Goal: Information Seeking & Learning: Check status

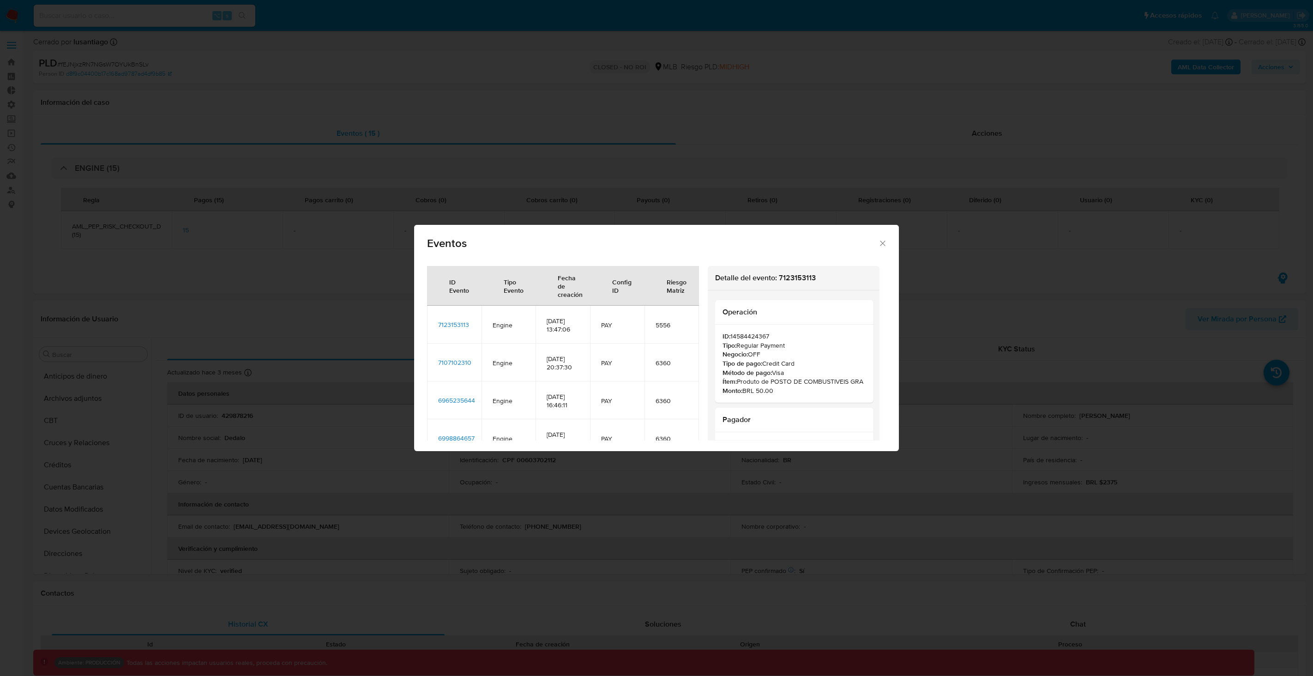
select select "10"
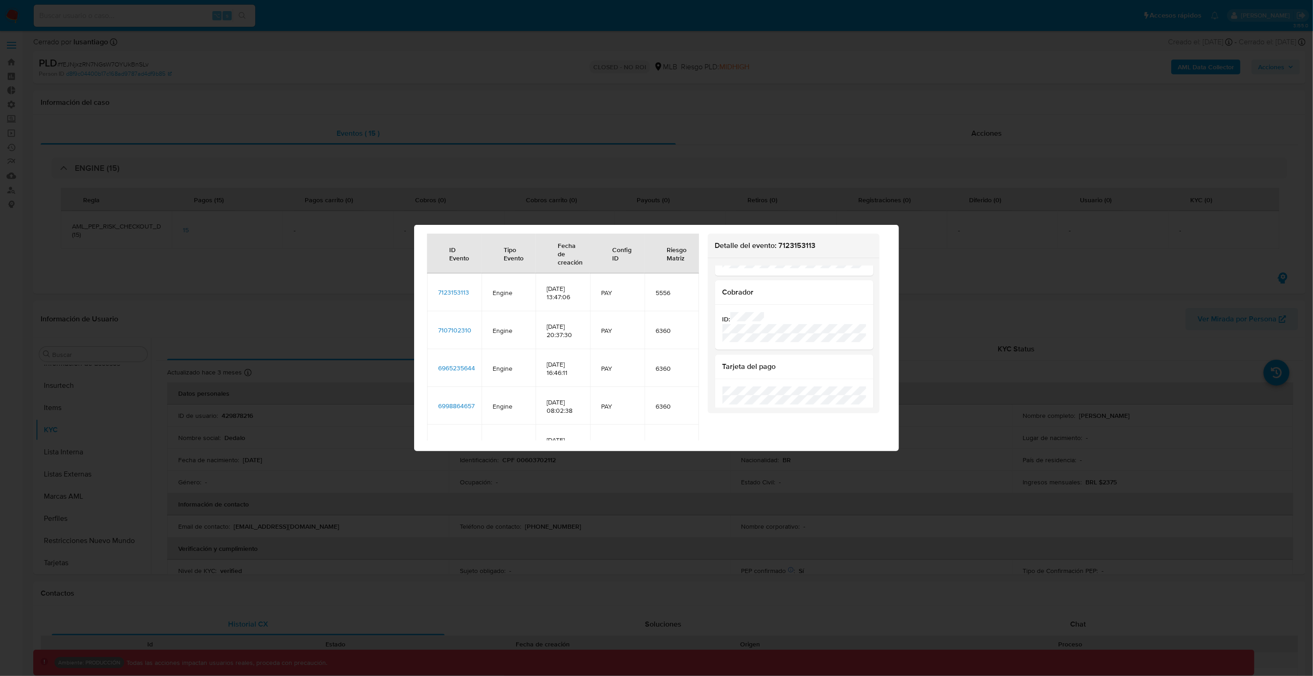
scroll to position [169, 0]
click at [460, 296] on span "7123153113" at bounding box center [453, 292] width 31 height 9
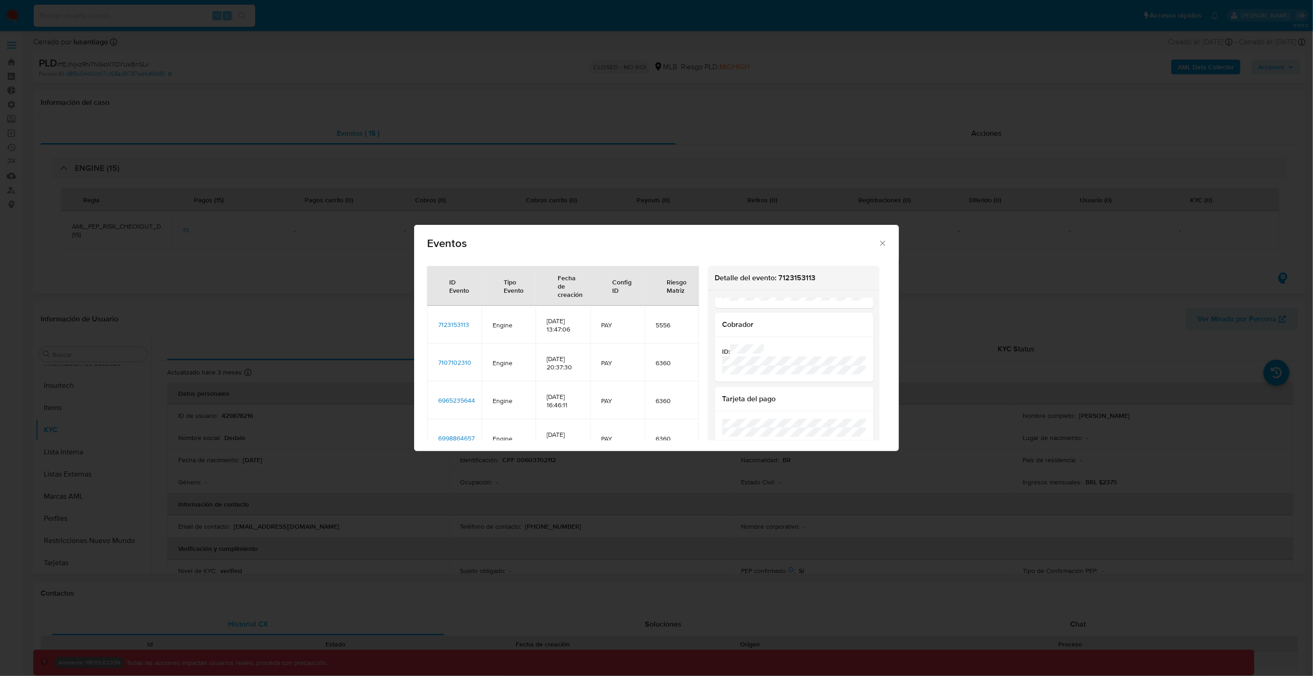
click at [382, 255] on div "Eventos ID Evento Tipo Evento Fecha de creación Config ID Riesgo Matriz 7123153…" at bounding box center [656, 338] width 1313 height 676
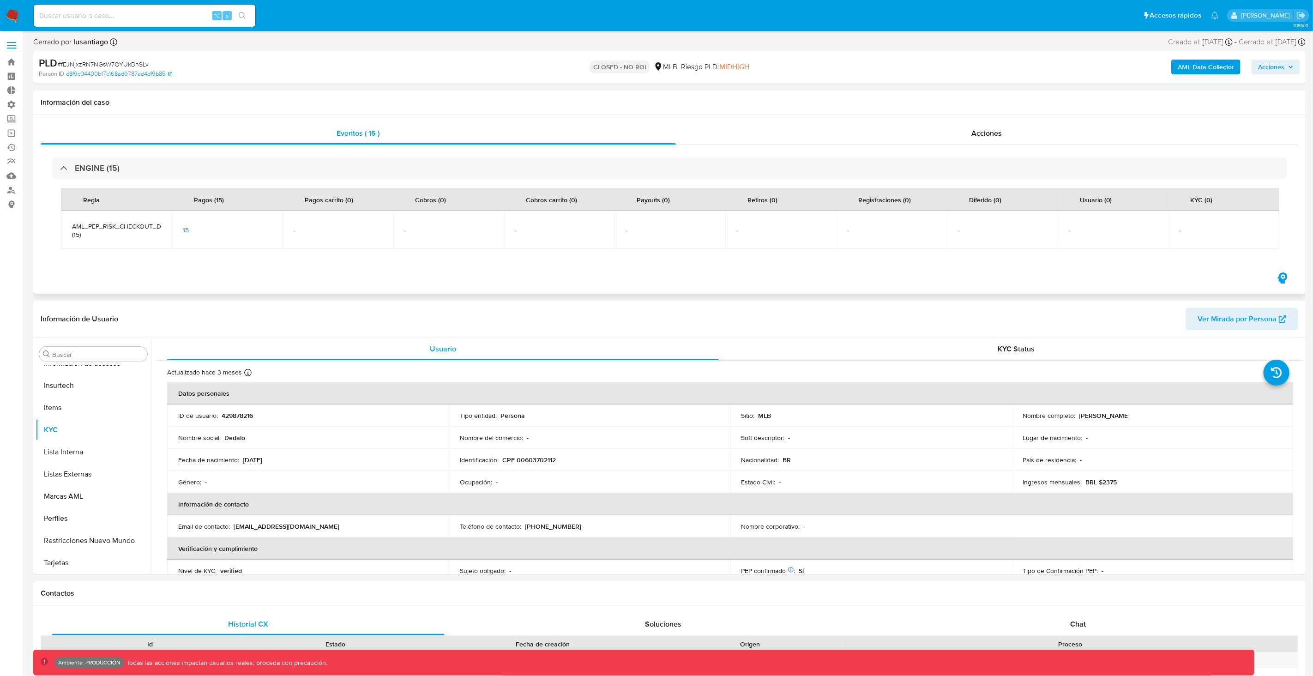
click at [193, 231] on div "15" at bounding box center [227, 230] width 89 height 8
click at [191, 231] on div "15" at bounding box center [227, 230] width 89 height 8
click at [184, 230] on span "15" at bounding box center [186, 229] width 6 height 9
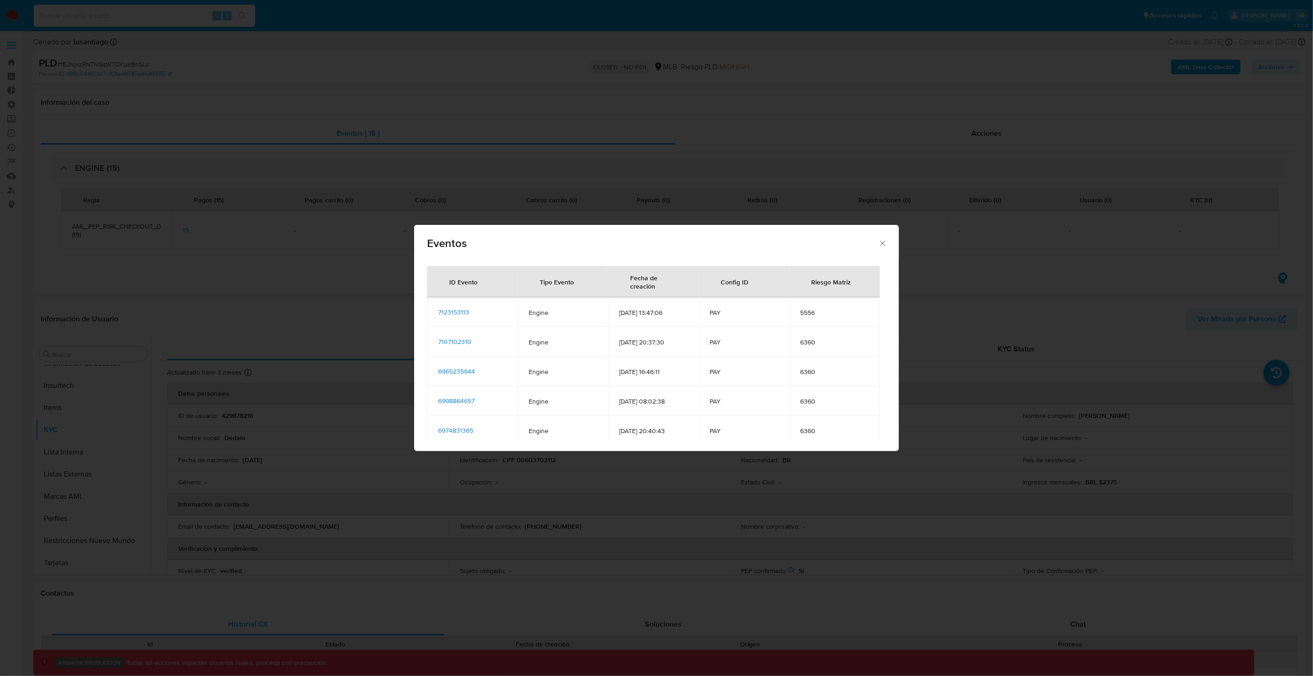
scroll to position [8, 0]
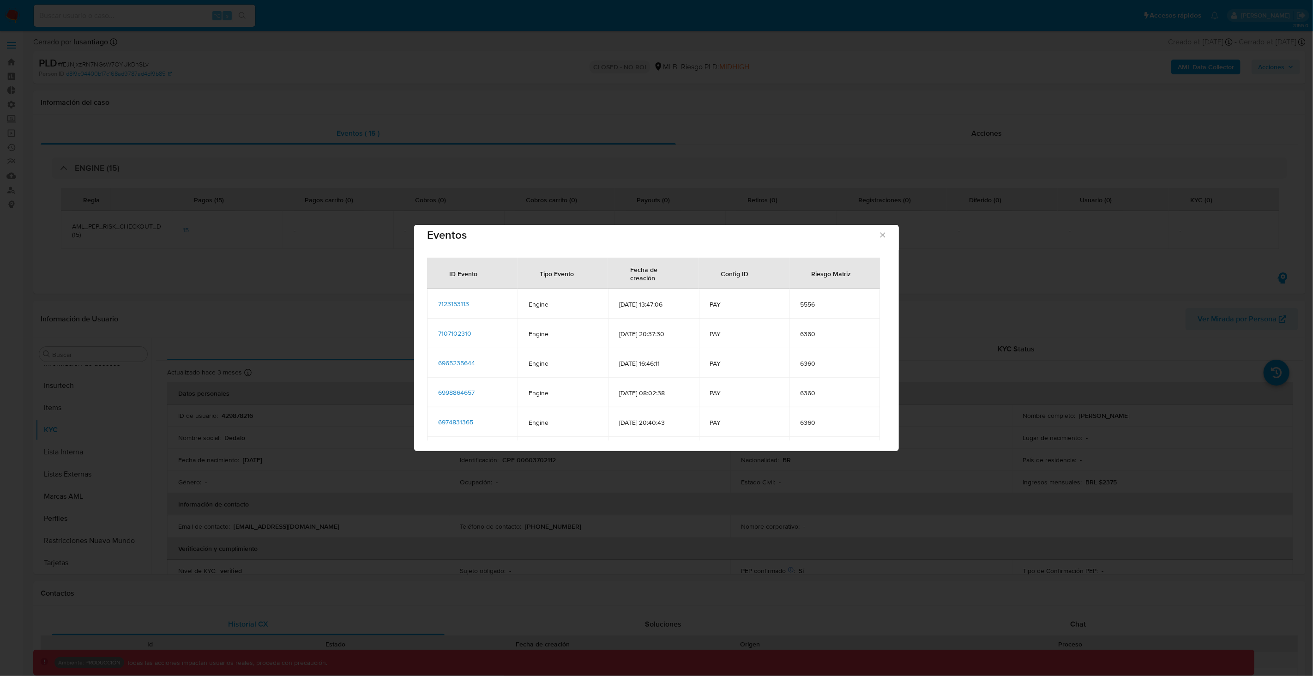
click at [462, 303] on span "7123153113" at bounding box center [453, 303] width 31 height 9
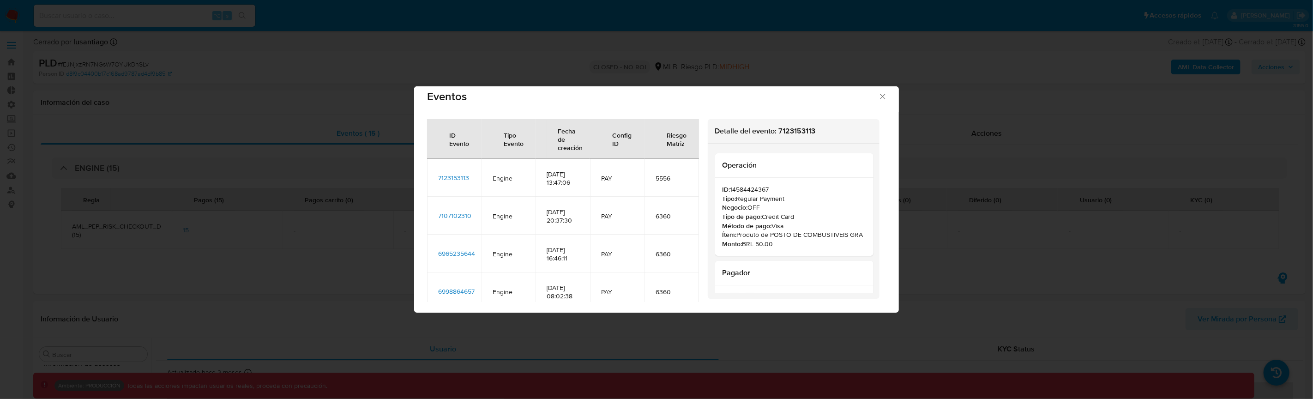
click at [310, 266] on div "Eventos ID Evento Tipo Evento Fecha de creación Config ID Riesgo Matriz 7123153…" at bounding box center [656, 199] width 1313 height 399
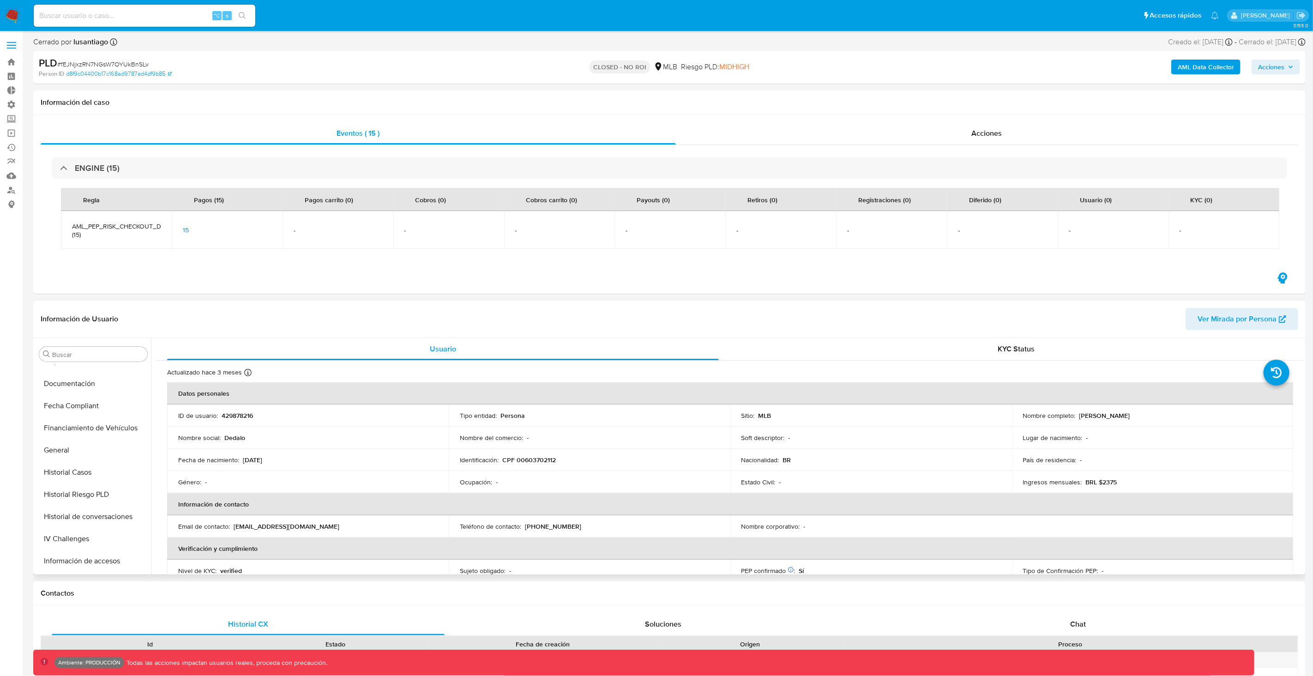
scroll to position [237, 0]
click at [69, 476] on button "Historial Riesgo PLD" at bounding box center [90, 472] width 108 height 22
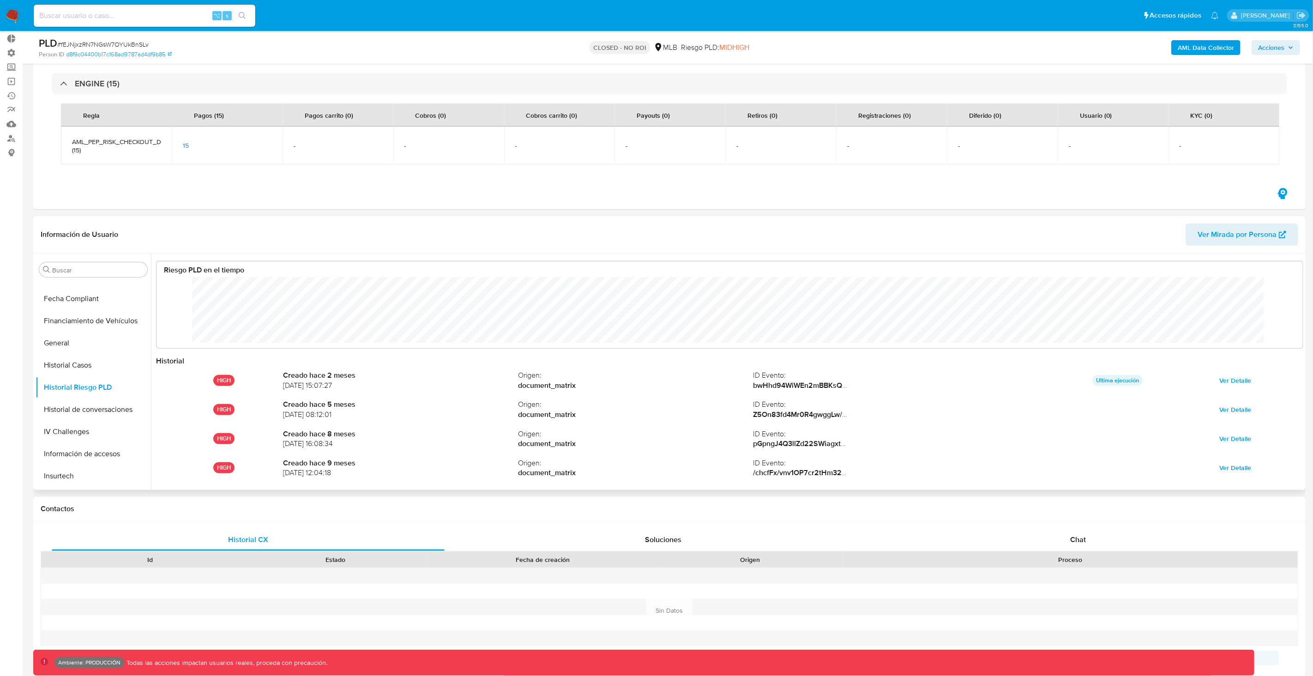
scroll to position [48, 0]
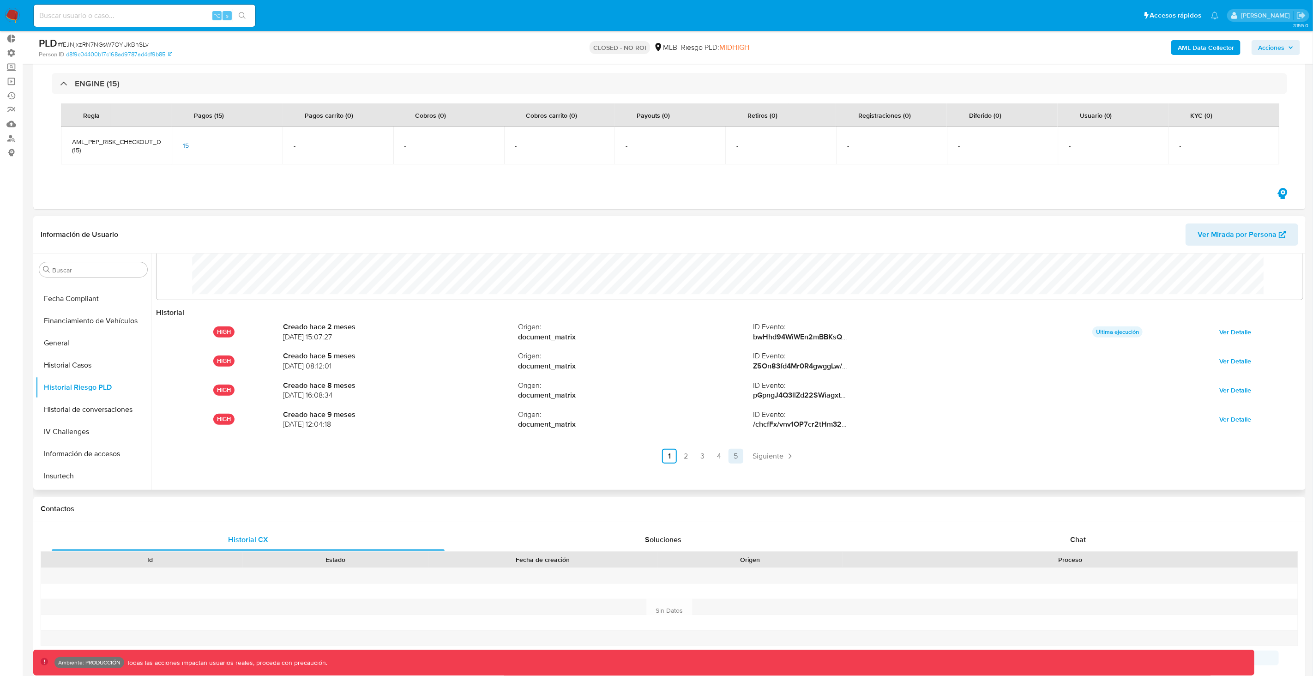
drag, startPoint x: 1246, startPoint y: 416, endPoint x: 731, endPoint y: 452, distance: 516.8
click at [731, 452] on div "HIGH Creado hace 2 meses 01/07/2025 15:07:27 Origen : document_matrix ID Evento…" at bounding box center [729, 390] width 1147 height 146
click at [731, 452] on link "5" at bounding box center [735, 456] width 15 height 15
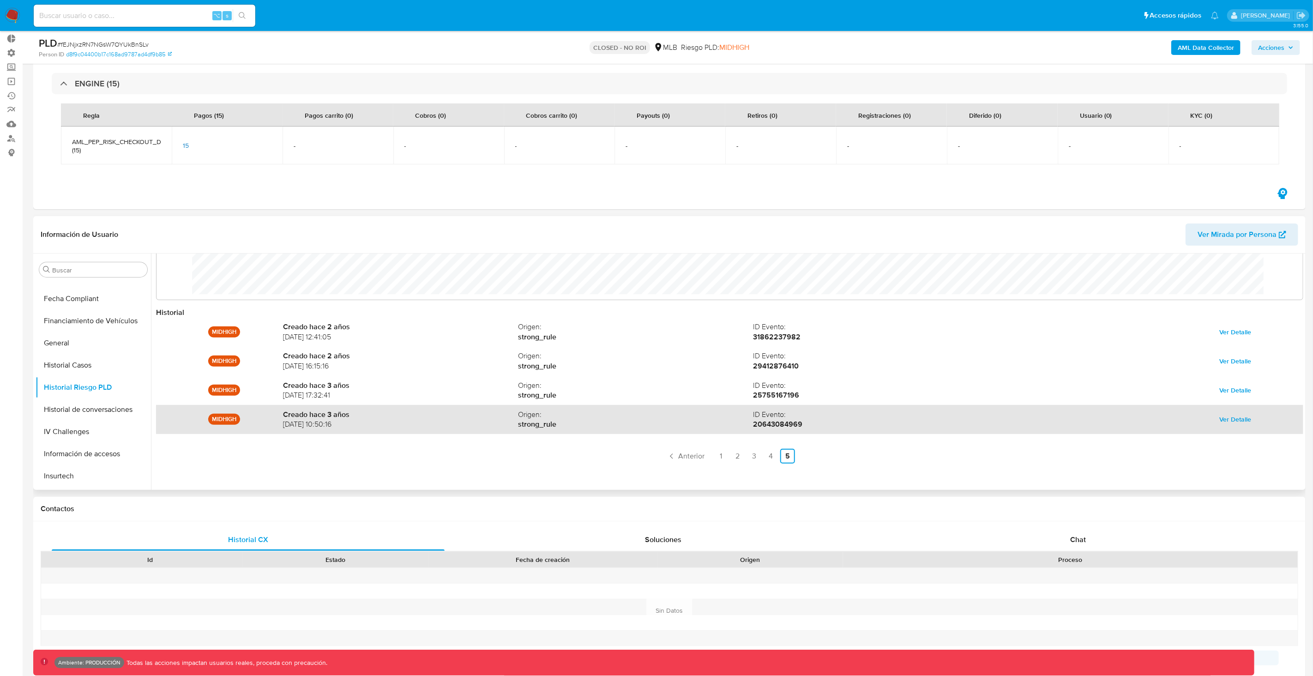
click at [1219, 420] on span "Ver Detalle" at bounding box center [1235, 419] width 32 height 13
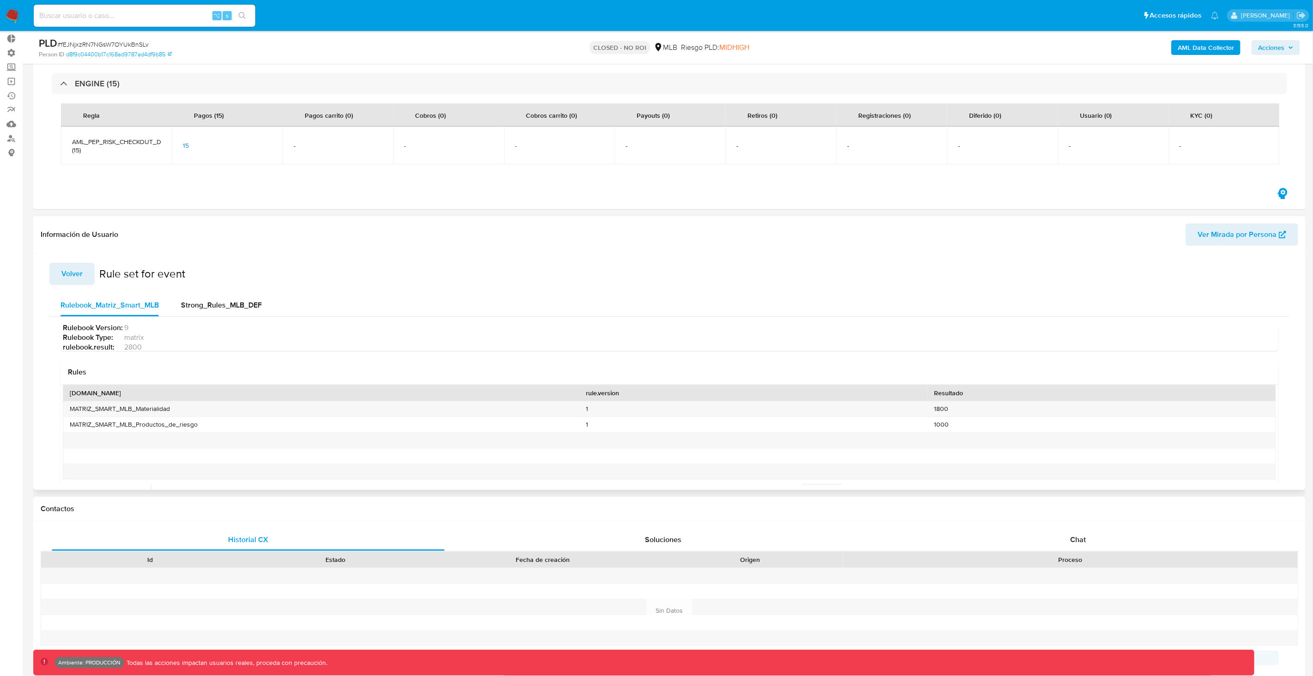
scroll to position [0, 0]
click at [107, 278] on h2 "Rule set for event" at bounding box center [142, 276] width 86 height 14
click at [86, 278] on button "Volver" at bounding box center [71, 275] width 45 height 22
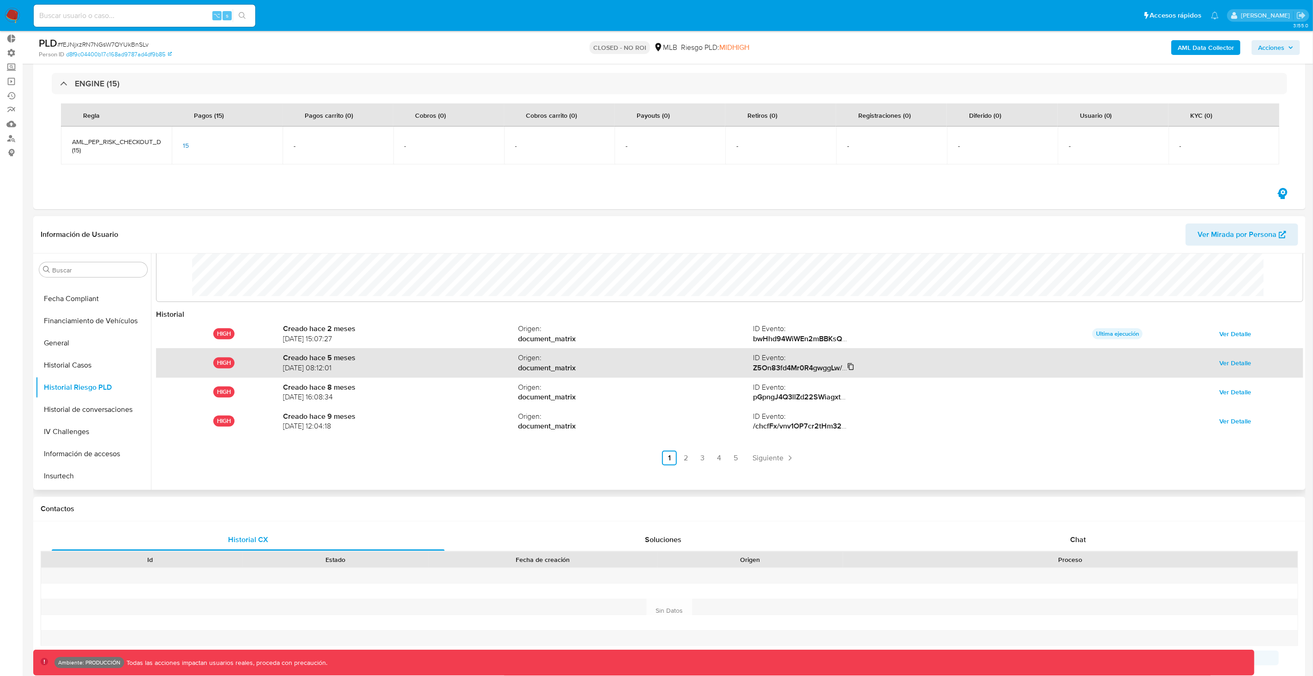
scroll to position [48, 0]
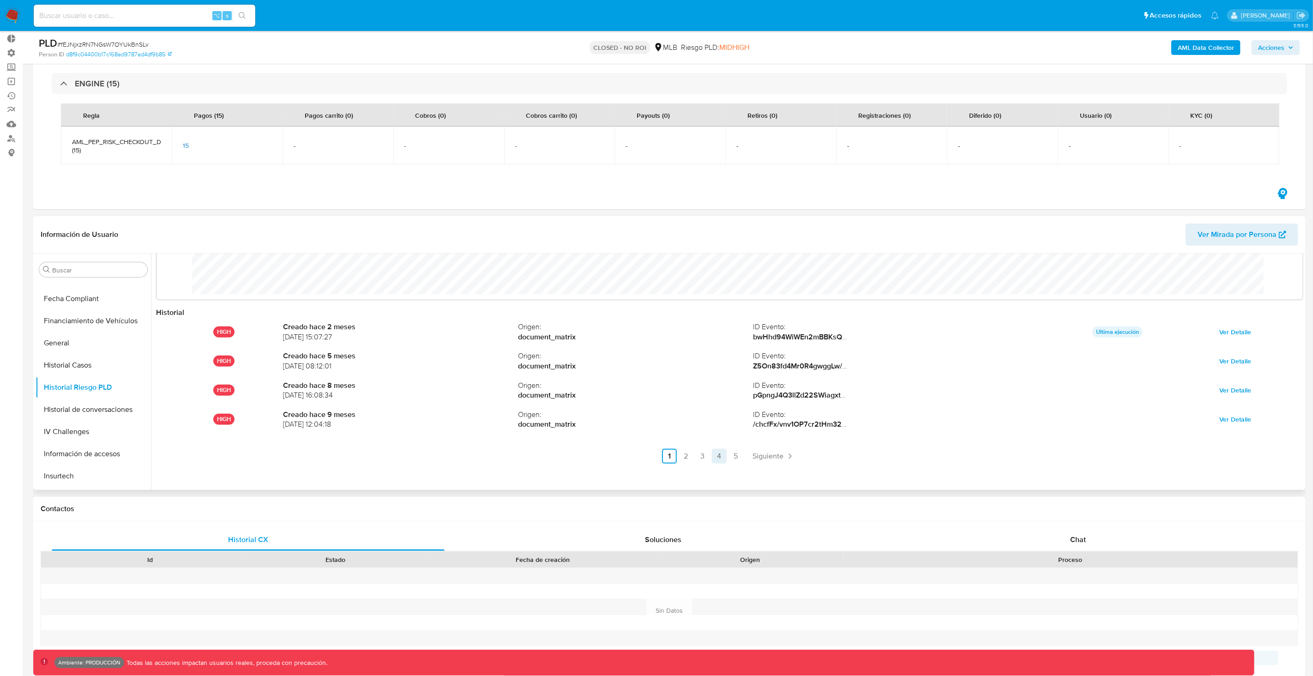
click at [717, 458] on link "4" at bounding box center [719, 456] width 15 height 15
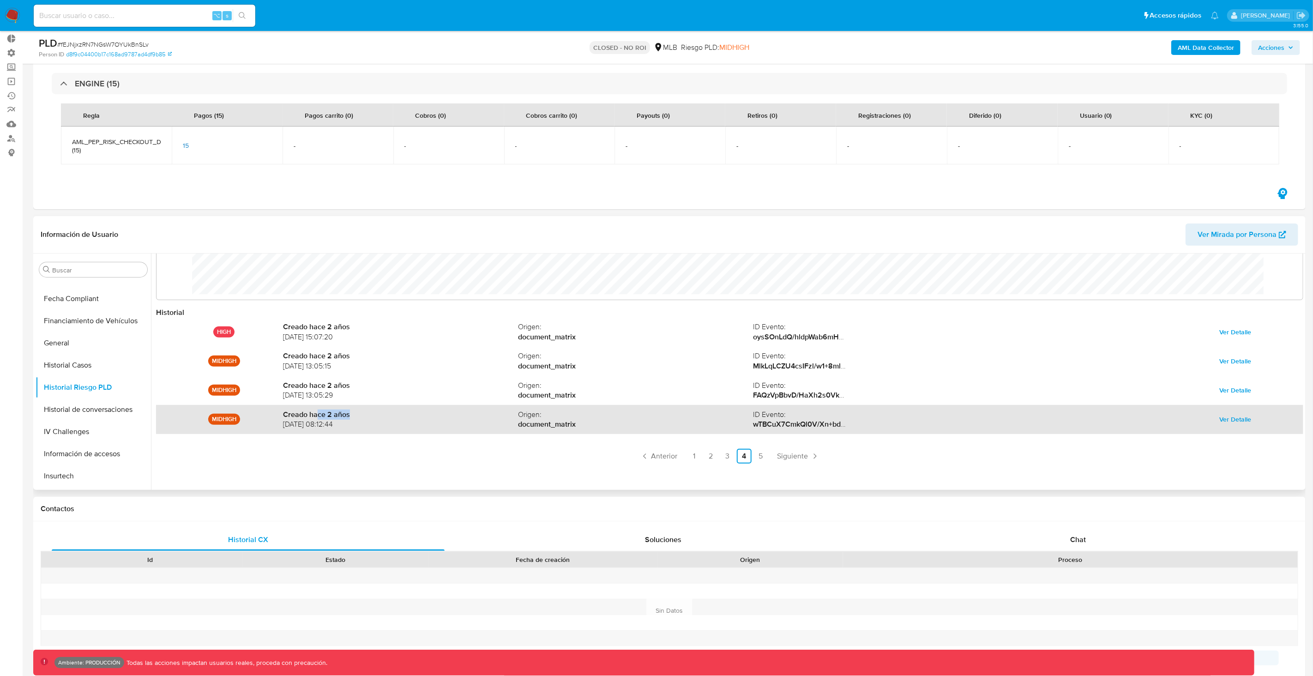
drag, startPoint x: 344, startPoint y: 415, endPoint x: 400, endPoint y: 414, distance: 55.9
click at [400, 415] on strong "Creado hace 2 años" at bounding box center [400, 414] width 235 height 10
click at [1219, 415] on span "Ver Detalle" at bounding box center [1235, 419] width 32 height 13
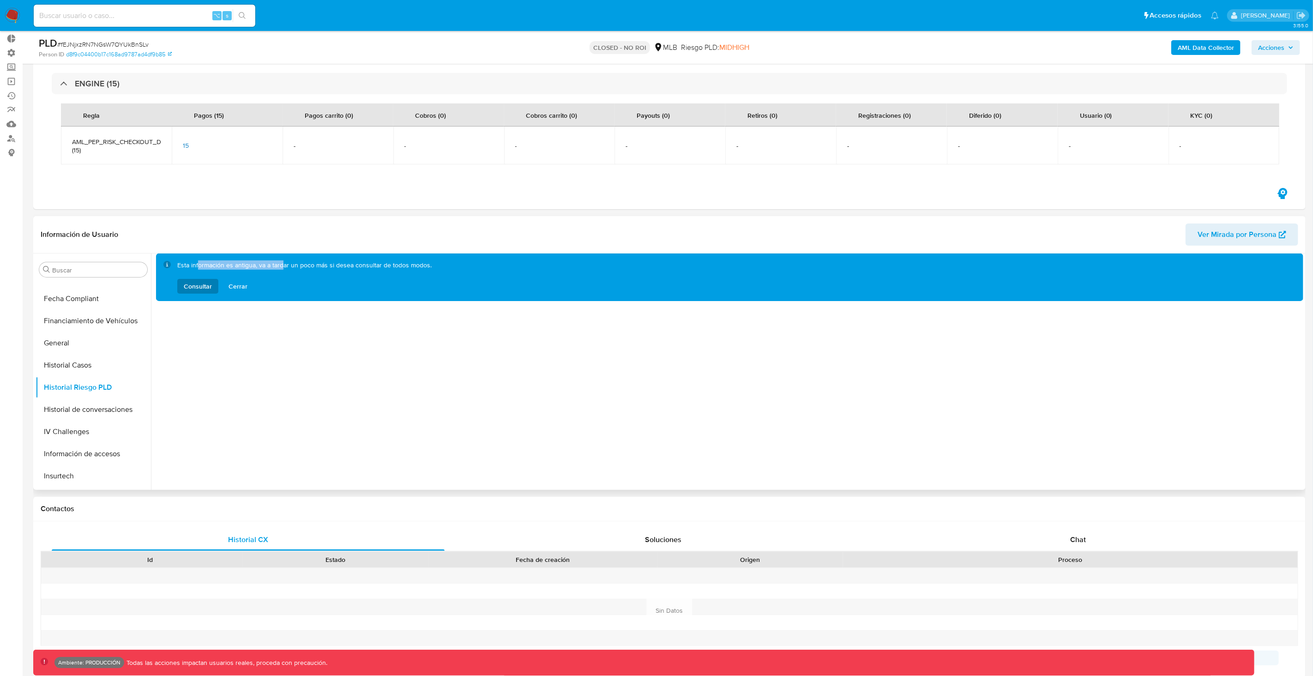
drag, startPoint x: 198, startPoint y: 266, endPoint x: 282, endPoint y: 269, distance: 83.6
click at [282, 269] on div "Esta información es antigua, va a tardar un poco más si desea consultar de todo…" at bounding box center [304, 277] width 254 height 33
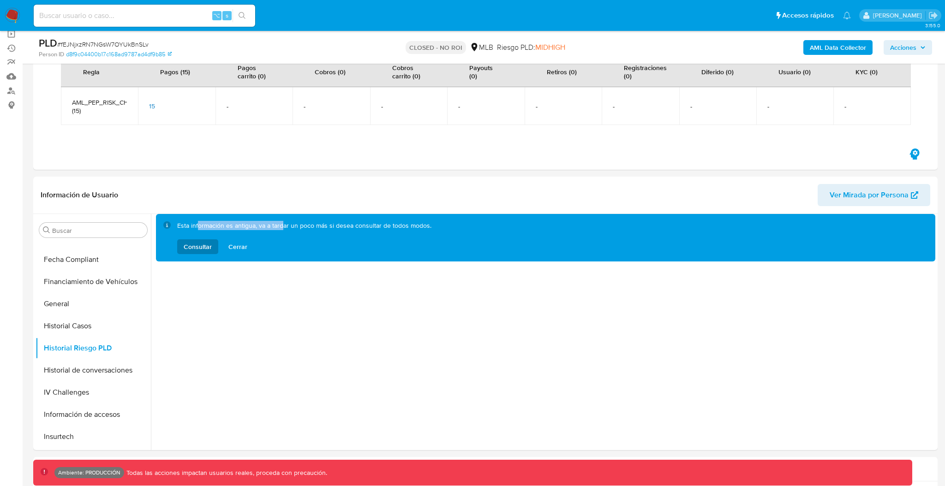
scroll to position [103, 0]
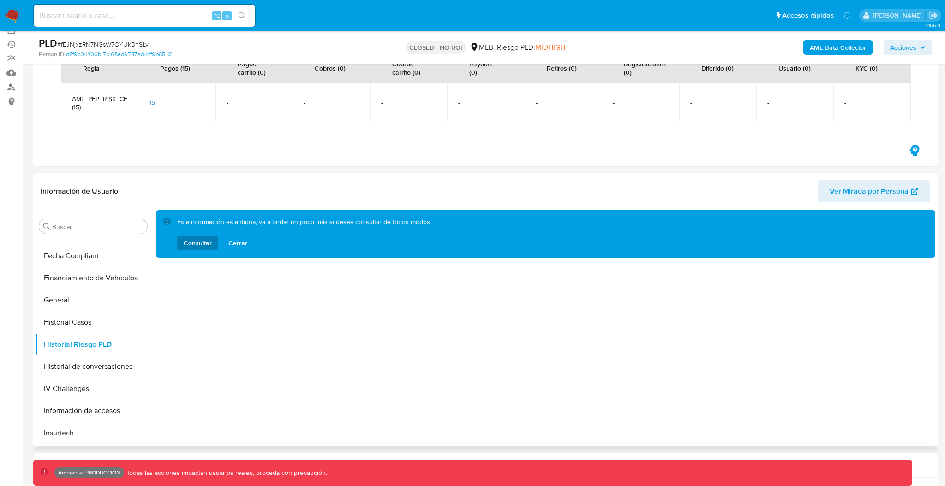
click at [321, 232] on div "Esta información es antigua, va a tardar un poco más si desea consultar de todo…" at bounding box center [304, 234] width 254 height 33
drag, startPoint x: 184, startPoint y: 220, endPoint x: 441, endPoint y: 232, distance: 257.4
click at [441, 232] on div "Esta información es antigua, va a tardar un poco más si desea consultar de todo…" at bounding box center [552, 234] width 751 height 33
drag, startPoint x: 207, startPoint y: 244, endPoint x: 254, endPoint y: 249, distance: 46.9
click at [254, 249] on div "Consultar Cerrar" at bounding box center [304, 243] width 254 height 15
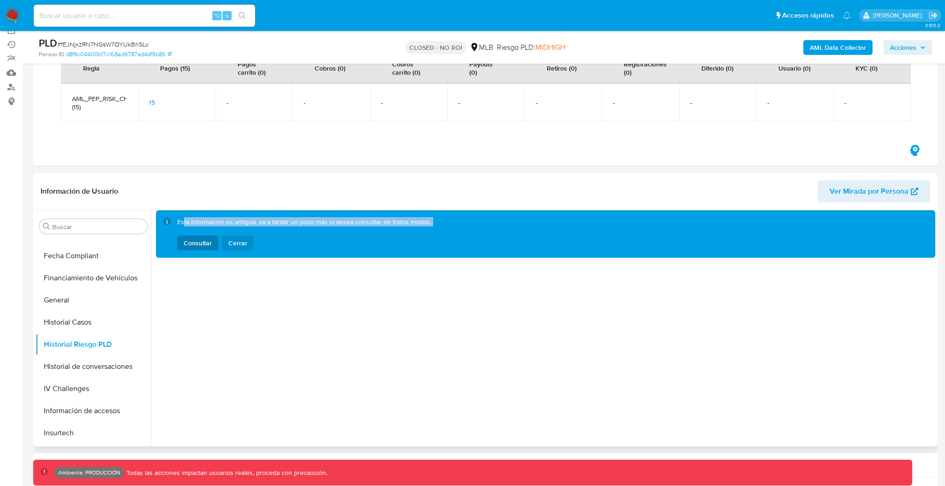
click at [250, 248] on button "Cerrar" at bounding box center [238, 243] width 32 height 15
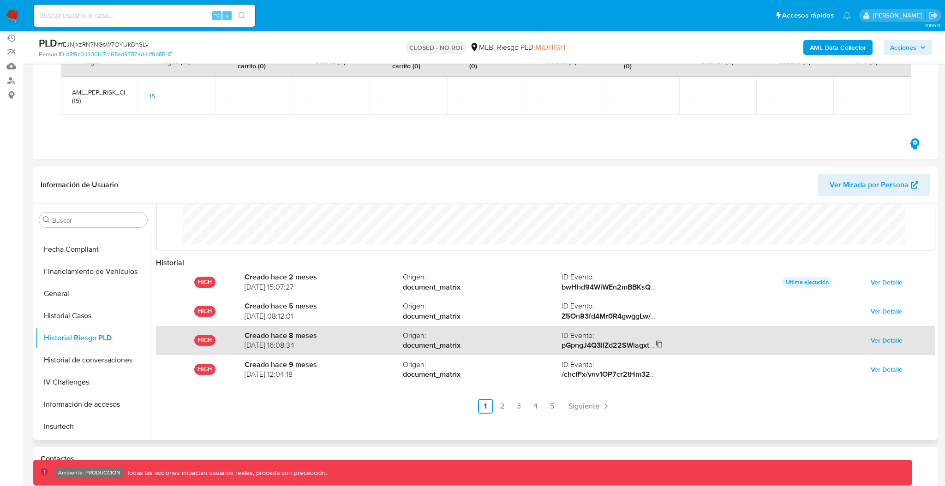
scroll to position [113, 0]
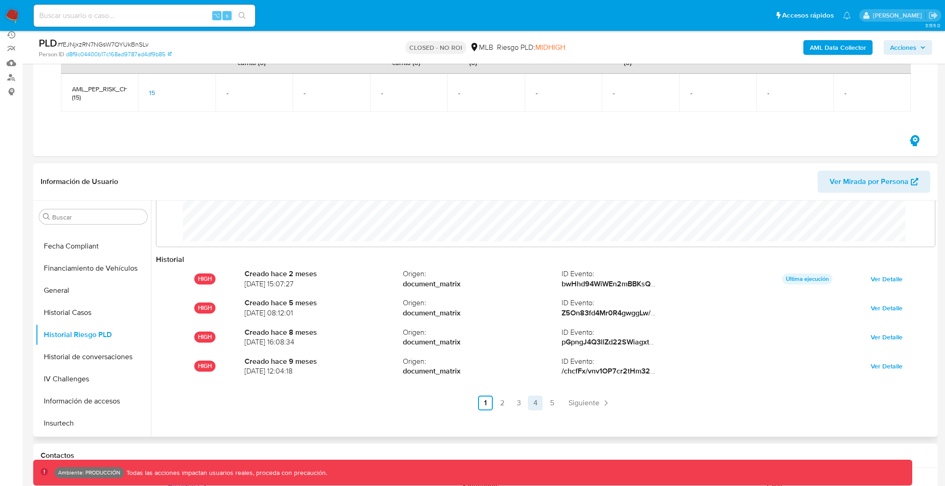
click at [534, 400] on link "4" at bounding box center [535, 403] width 15 height 15
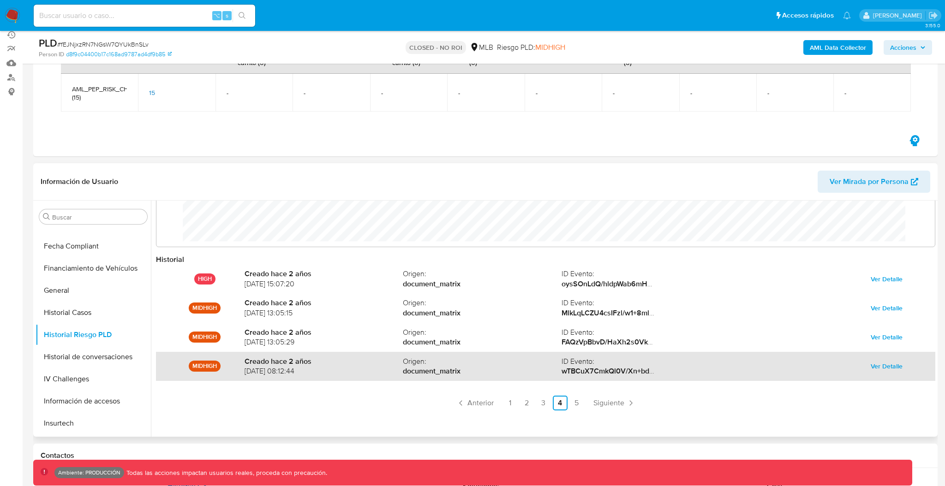
click at [888, 365] on span "Ver Detalle" at bounding box center [887, 366] width 32 height 13
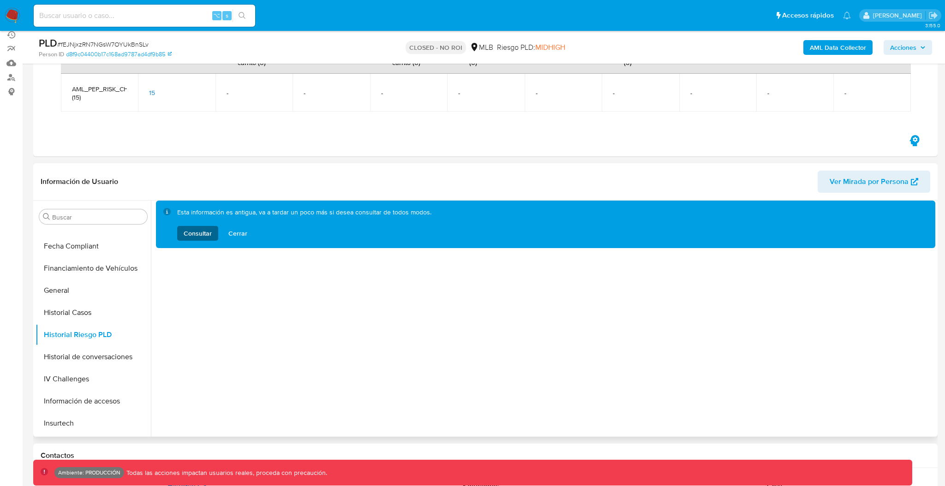
click at [207, 228] on span "Consultar" at bounding box center [198, 233] width 28 height 15
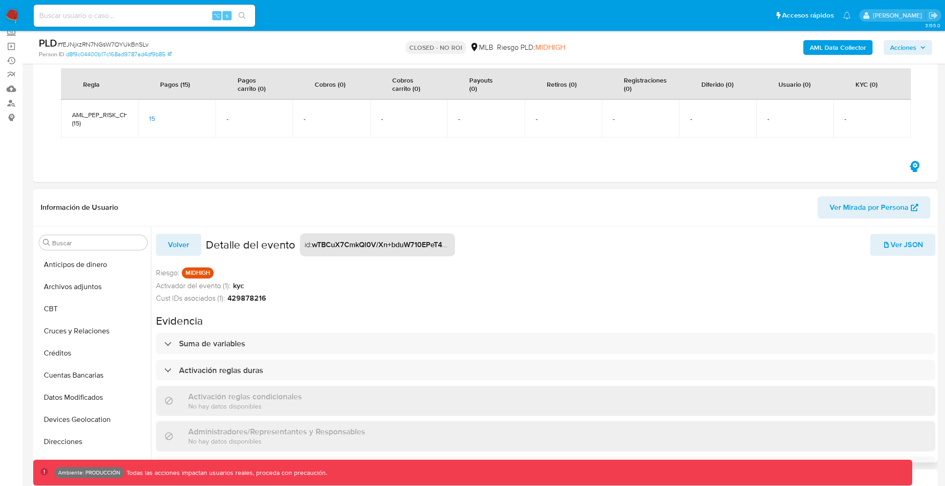
scroll to position [88, 0]
click at [154, 119] on span "15" at bounding box center [152, 117] width 6 height 9
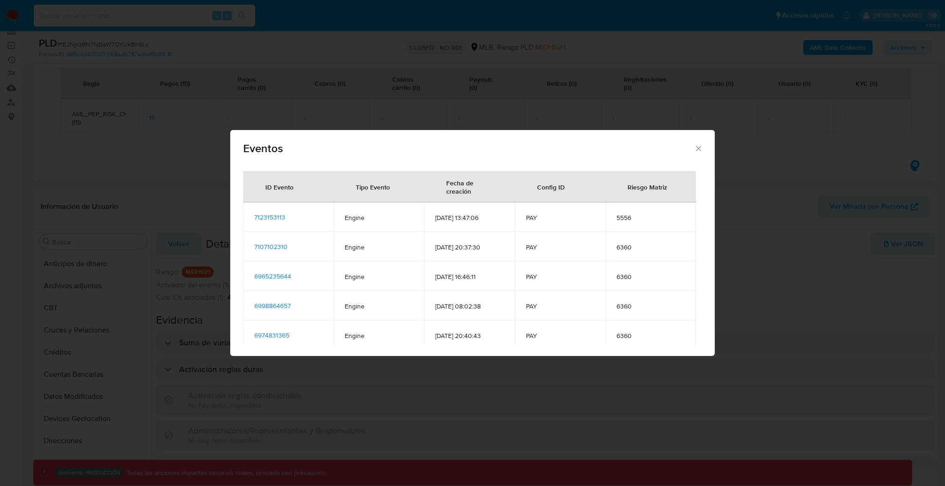
click at [281, 218] on span "7123153113" at bounding box center [269, 217] width 31 height 9
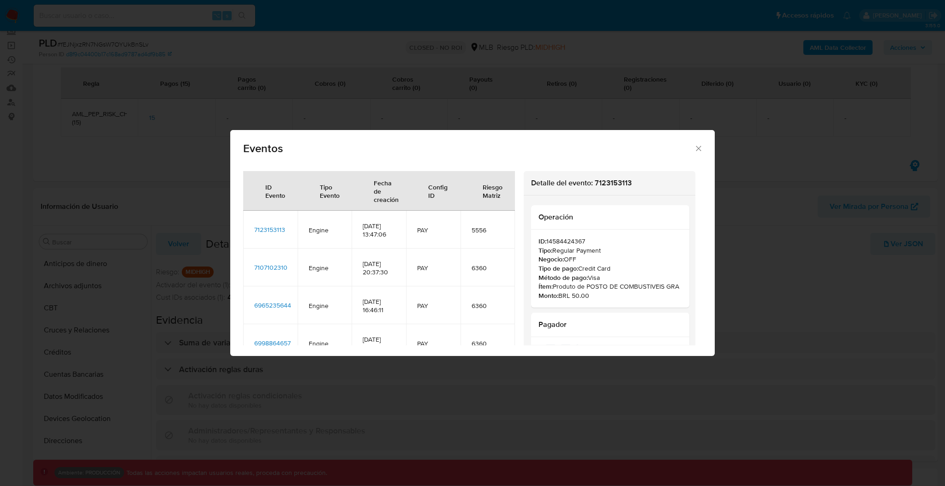
click at [282, 199] on div "ID Evento" at bounding box center [275, 191] width 42 height 30
click at [277, 232] on span "7123153113" at bounding box center [269, 229] width 31 height 9
click at [265, 232] on span "7123153113" at bounding box center [269, 229] width 31 height 9
drag, startPoint x: 532, startPoint y: 191, endPoint x: 650, endPoint y: 251, distance: 132.7
click at [650, 251] on div "Detalle del evento: 7123153113 Operación ID: 14584424367 Tipo: Regular Payment …" at bounding box center [610, 261] width 172 height 180
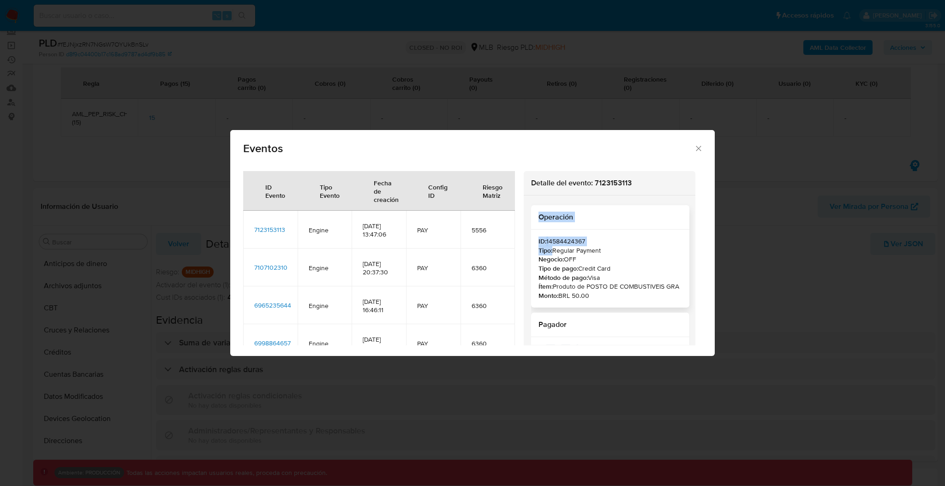
click at [582, 240] on p "ID: 14584424367" at bounding box center [611, 241] width 144 height 9
click at [563, 237] on p "ID: 14584424367" at bounding box center [611, 241] width 144 height 9
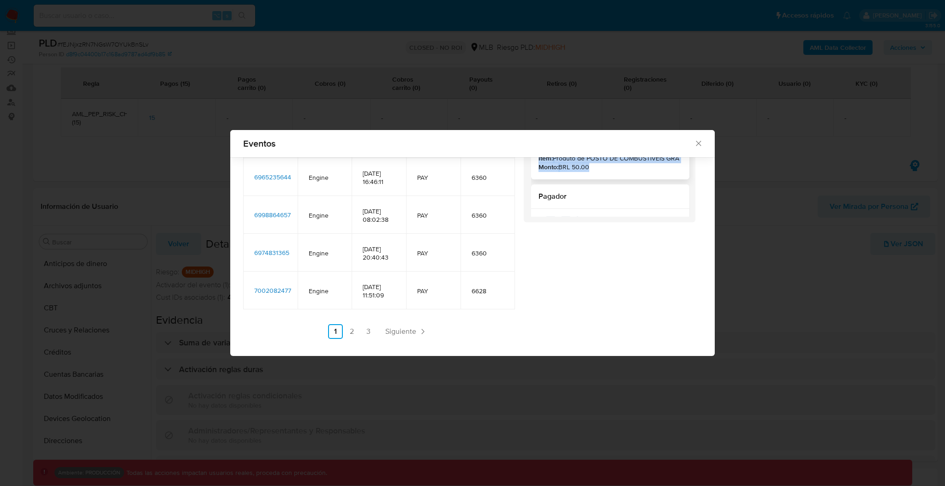
drag, startPoint x: 528, startPoint y: 188, endPoint x: 624, endPoint y: 178, distance: 97.5
click at [625, 178] on div "Detalle del evento: 7123153113 Operación ID: 14584424367 Tipo: Regular Payment …" at bounding box center [610, 133] width 172 height 180
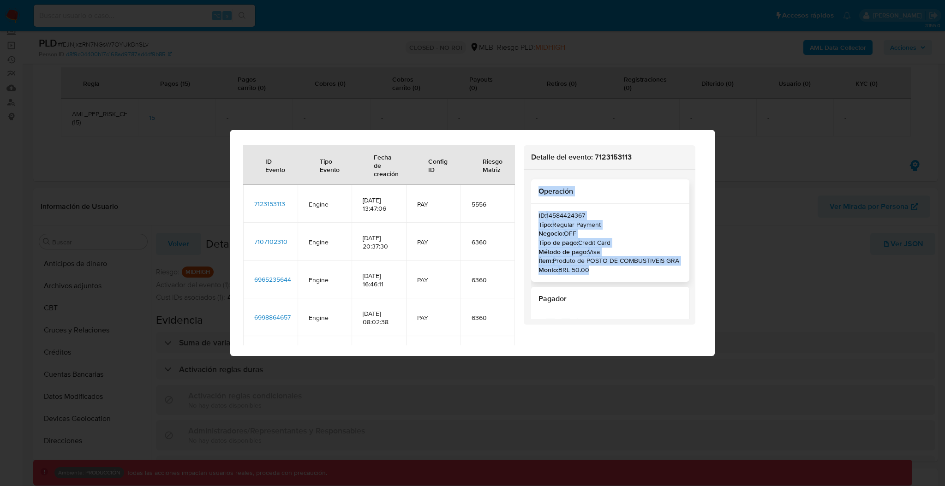
scroll to position [2, 0]
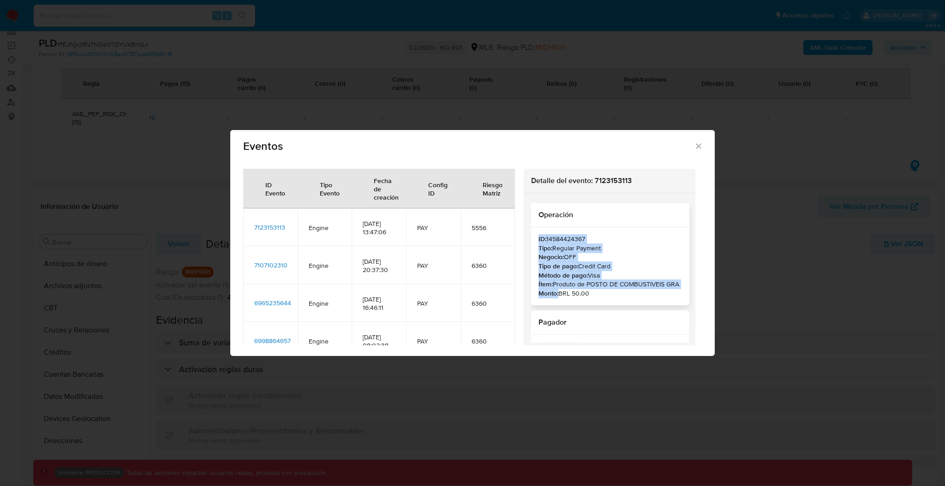
drag, startPoint x: 598, startPoint y: 294, endPoint x: 535, endPoint y: 228, distance: 90.8
click at [535, 228] on div "ID: 14584424367 Tipo: Regular Payment Negocio: OFF Tipo de pago: Credit Card Mé…" at bounding box center [610, 267] width 158 height 78
click at [537, 232] on div "ID: 14584424367 Tipo: Regular Payment Negocio: OFF Tipo de pago: Credit Card Mé…" at bounding box center [610, 267] width 158 height 78
drag, startPoint x: 588, startPoint y: 295, endPoint x: 532, endPoint y: 232, distance: 84.6
click at [532, 232] on div "ID: 14584424367 Tipo: Regular Payment Negocio: OFF Tipo de pago: Credit Card Mé…" at bounding box center [610, 267] width 158 height 78
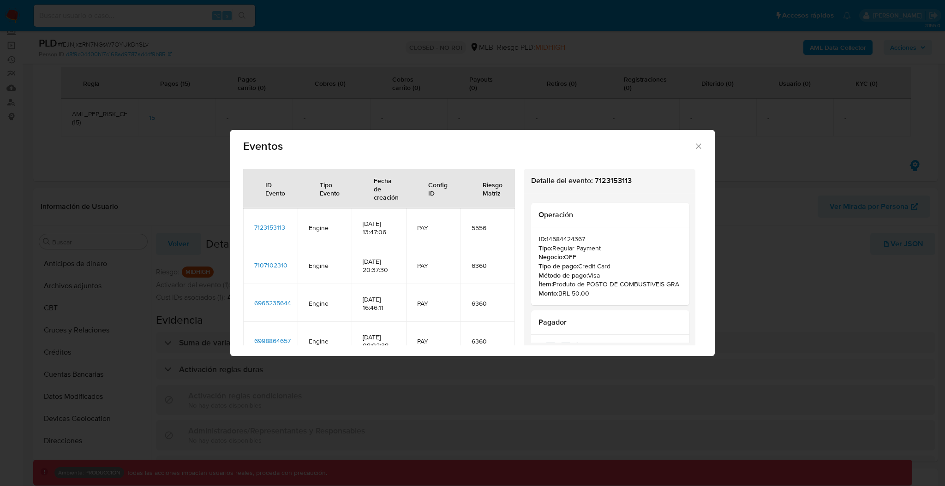
click at [419, 226] on span "PAY" at bounding box center [433, 228] width 32 height 8
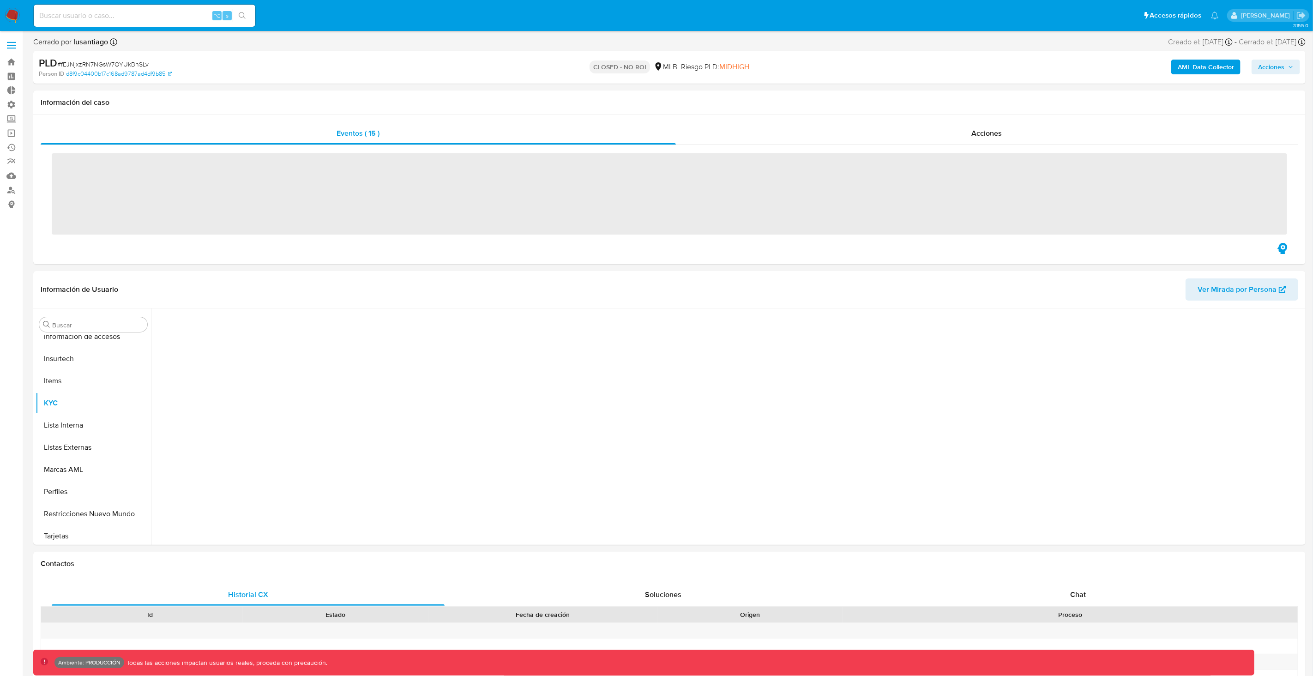
scroll to position [412, 0]
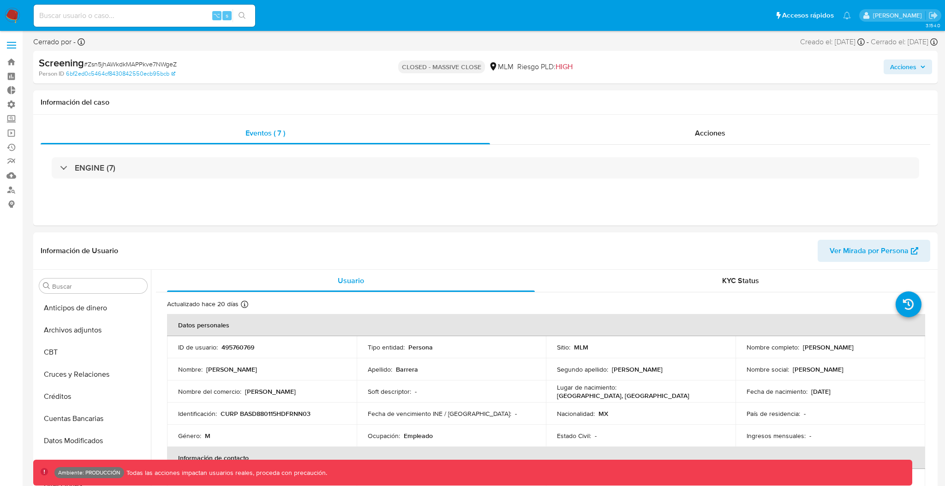
select select "10"
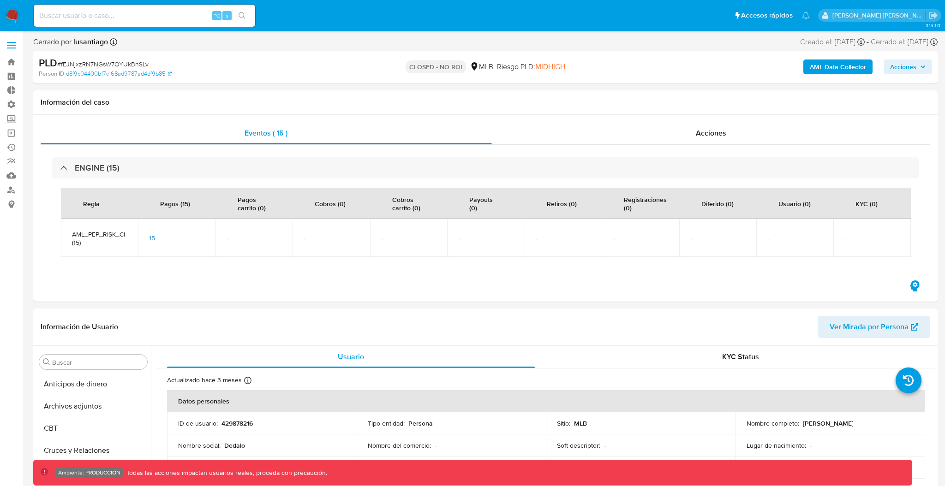
select select "10"
